Goal: Information Seeking & Learning: Learn about a topic

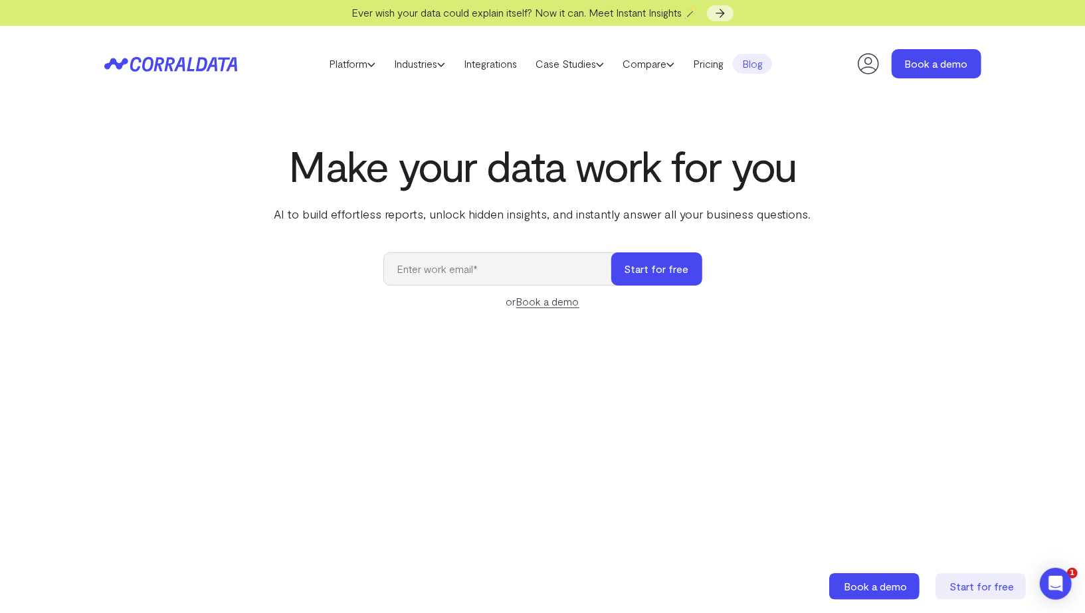
click at [745, 66] on link "Blog" at bounding box center [752, 64] width 39 height 20
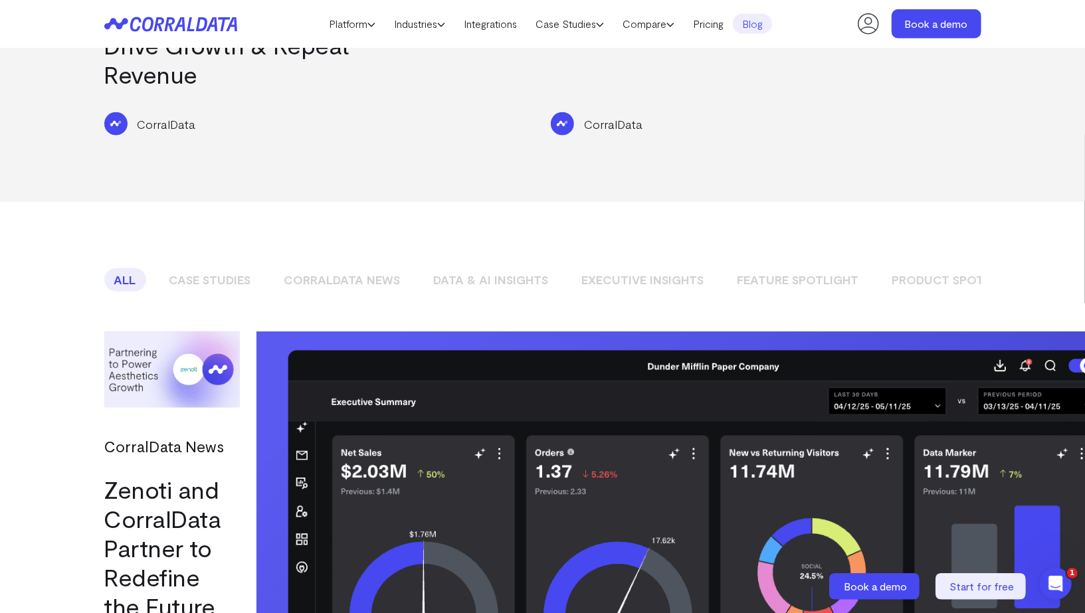
scroll to position [883, 0]
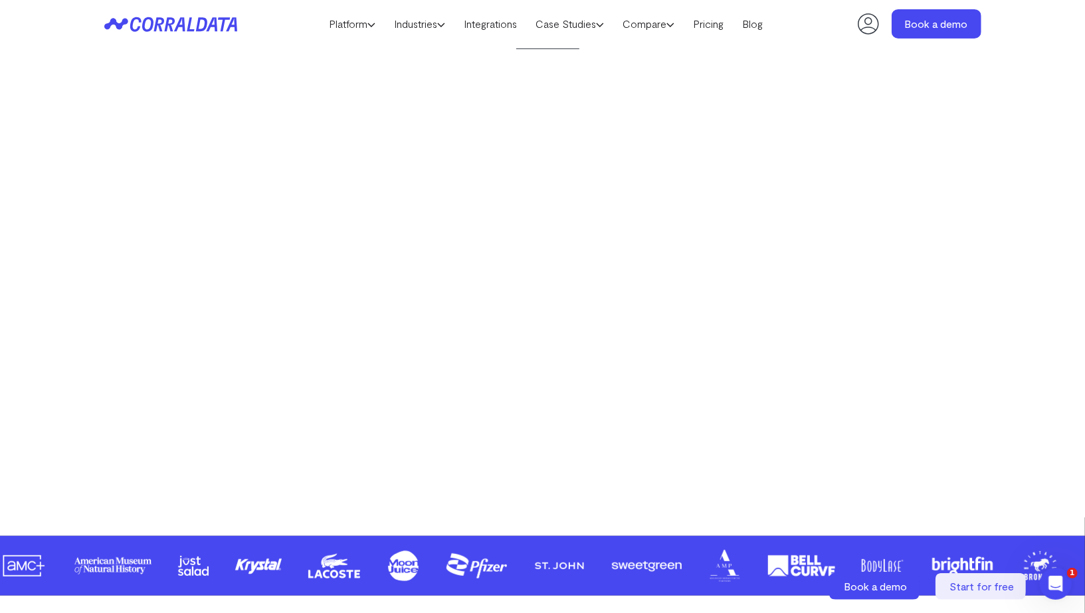
scroll to position [391, 0]
